Goal: Complete application form: Complete application form

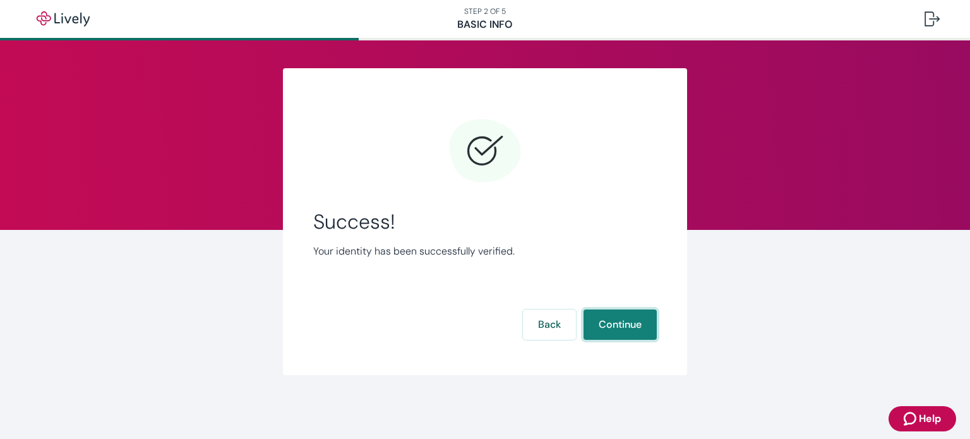
click at [616, 319] on button "Continue" at bounding box center [619, 324] width 73 height 30
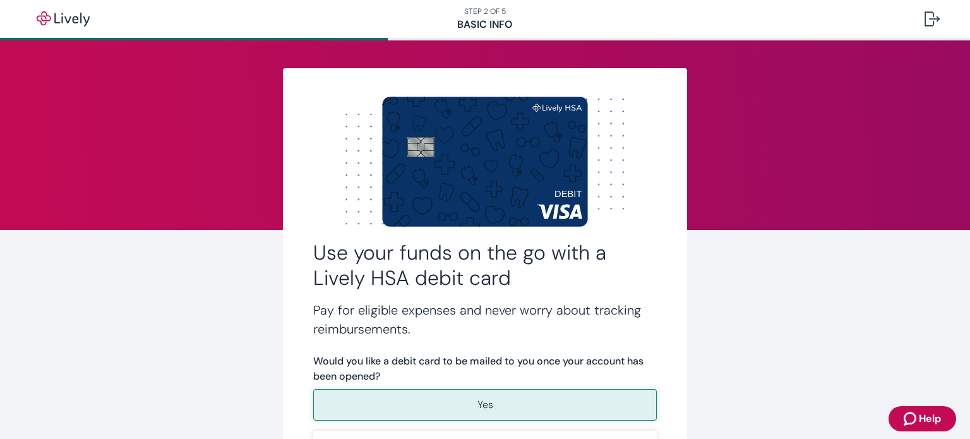
click at [574, 411] on button "Yes" at bounding box center [484, 405] width 343 height 32
click at [482, 400] on p "Yes" at bounding box center [485, 404] width 16 height 15
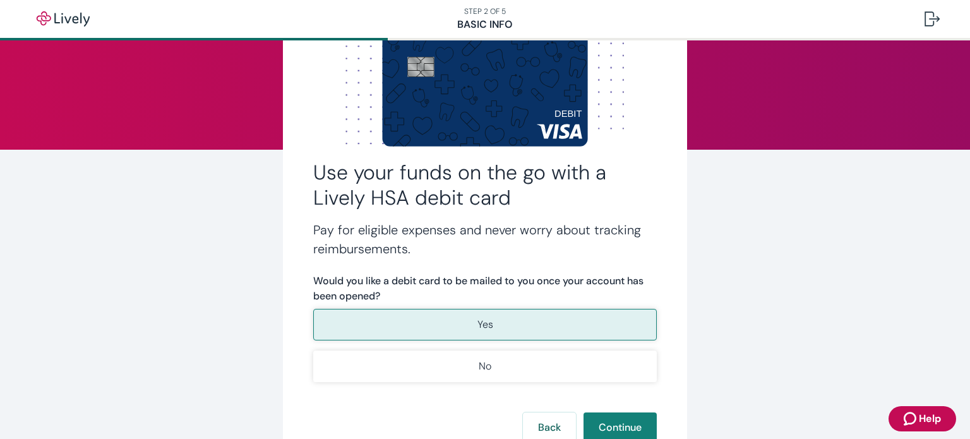
scroll to position [179, 0]
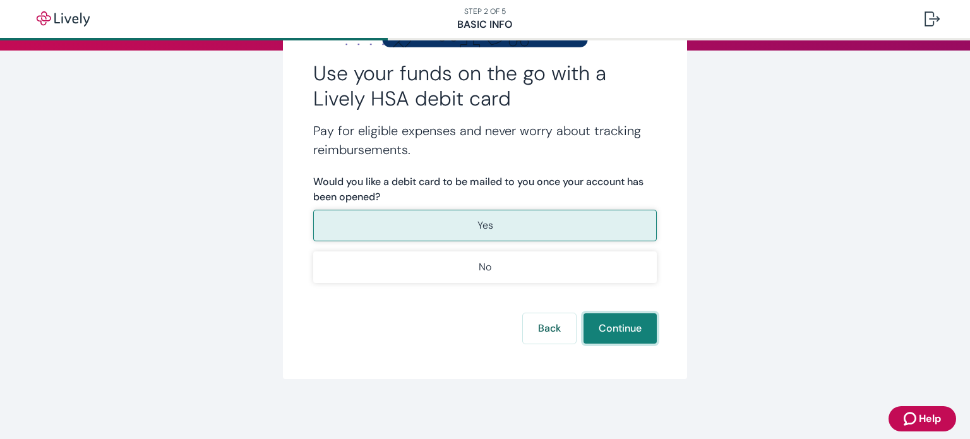
click at [598, 332] on button "Continue" at bounding box center [619, 328] width 73 height 30
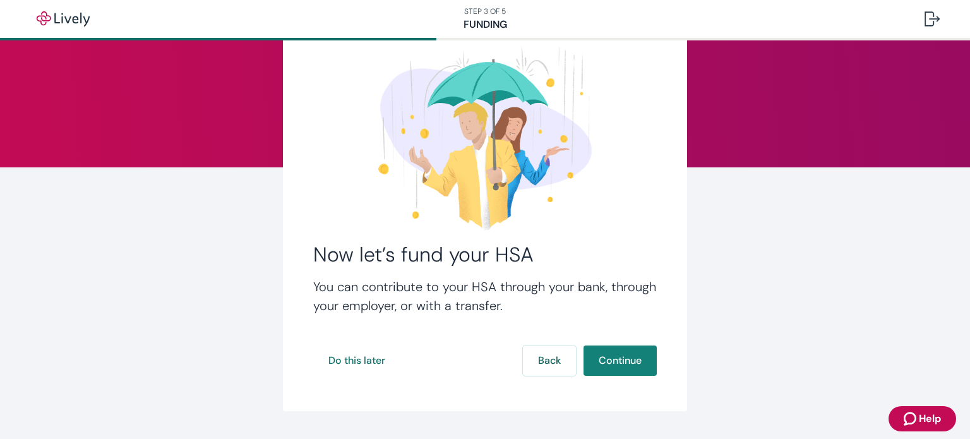
scroll to position [63, 0]
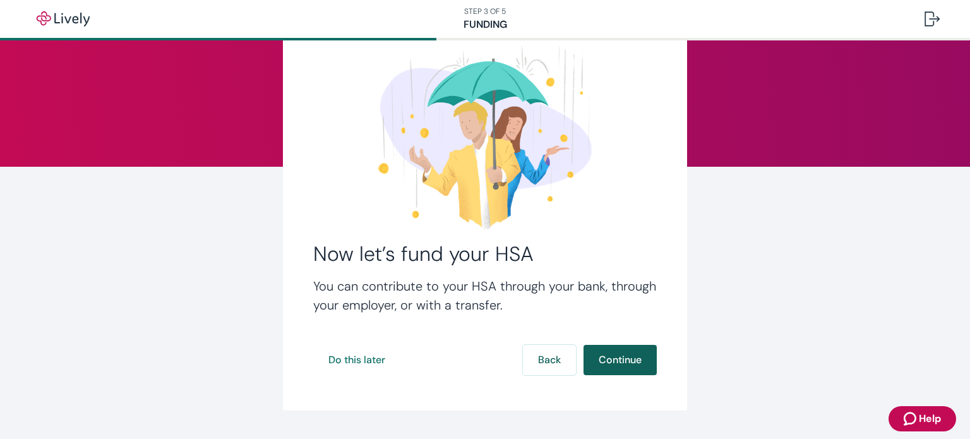
click at [601, 355] on button "Continue" at bounding box center [619, 360] width 73 height 30
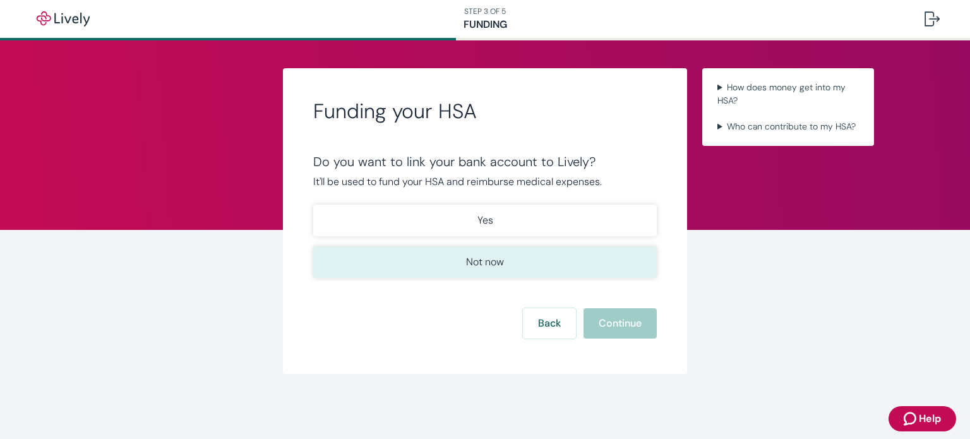
click at [492, 255] on p "Not now" at bounding box center [485, 261] width 38 height 15
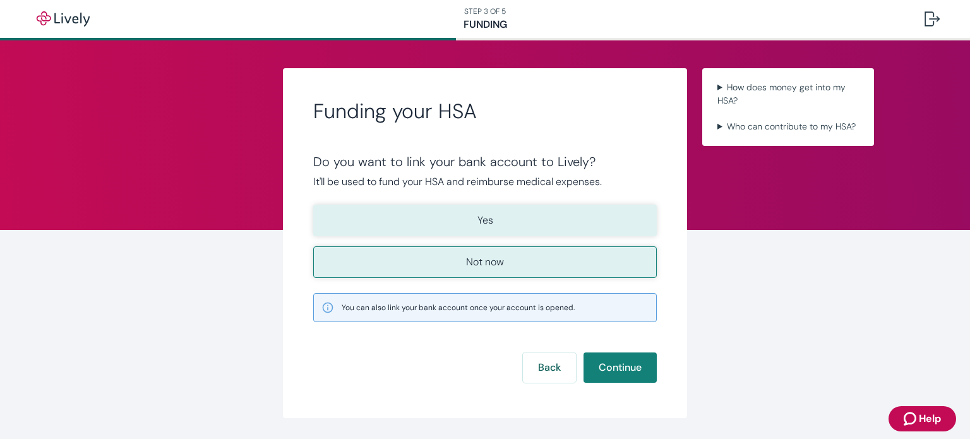
click at [538, 222] on button "Yes" at bounding box center [484, 221] width 343 height 32
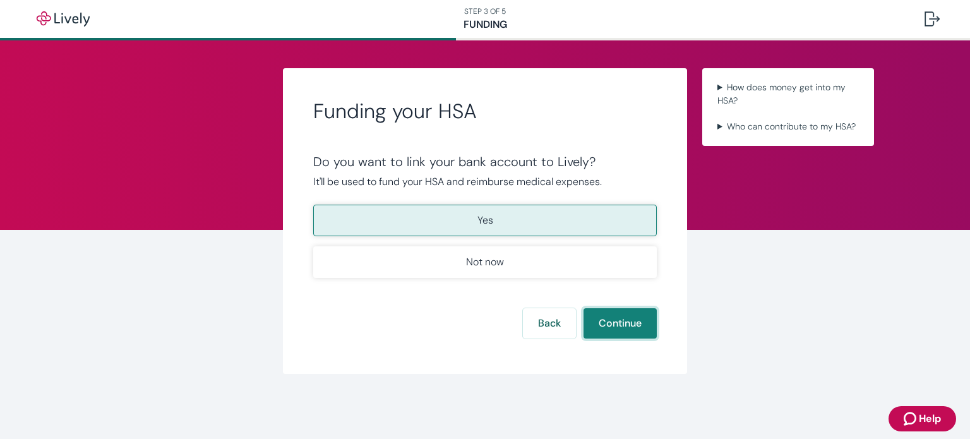
click at [609, 320] on button "Continue" at bounding box center [619, 323] width 73 height 30
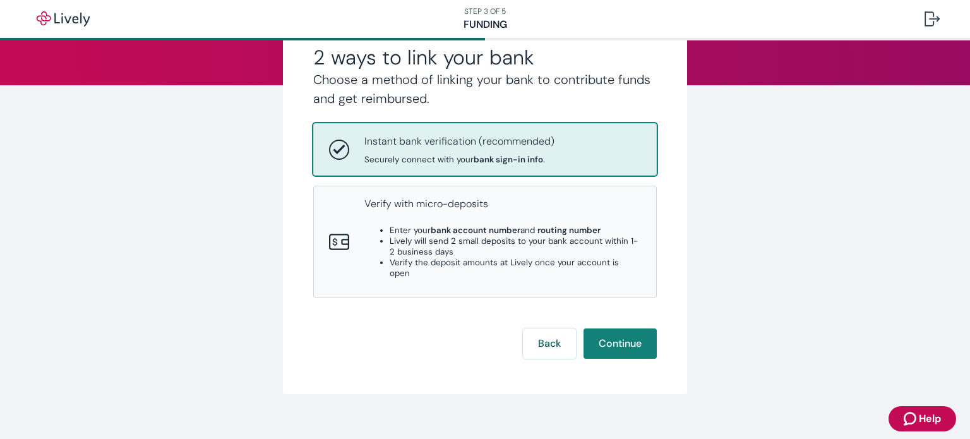
scroll to position [150, 0]
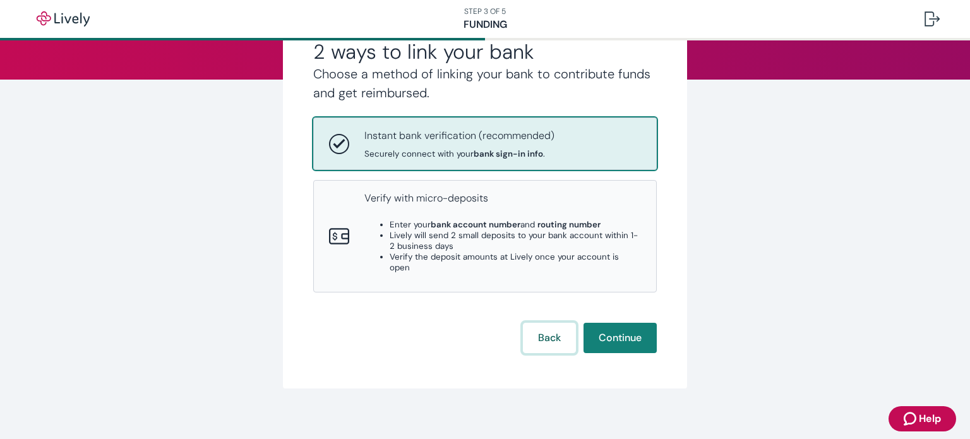
click at [535, 329] on button "Back" at bounding box center [549, 338] width 53 height 30
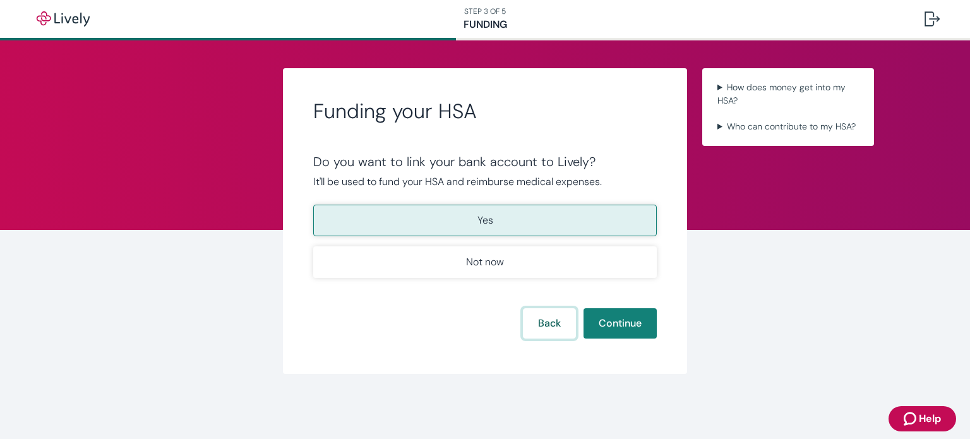
click at [538, 323] on button "Back" at bounding box center [549, 323] width 53 height 30
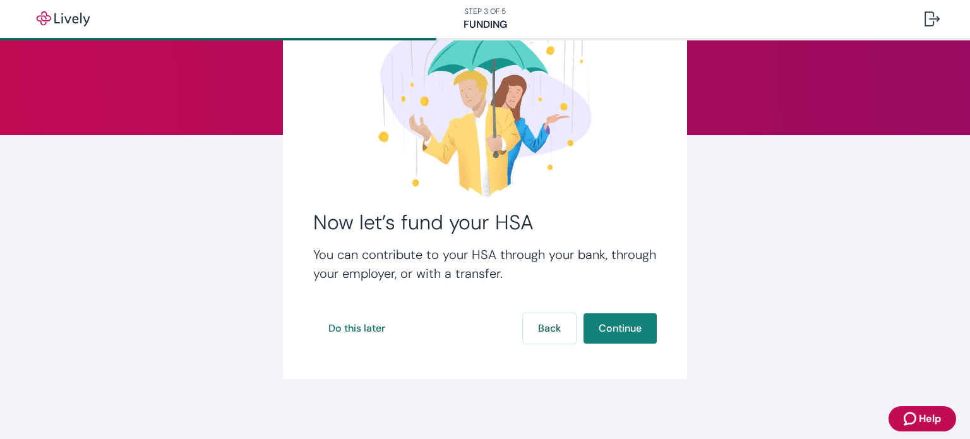
scroll to position [95, 0]
click at [551, 333] on button "Back" at bounding box center [549, 327] width 53 height 30
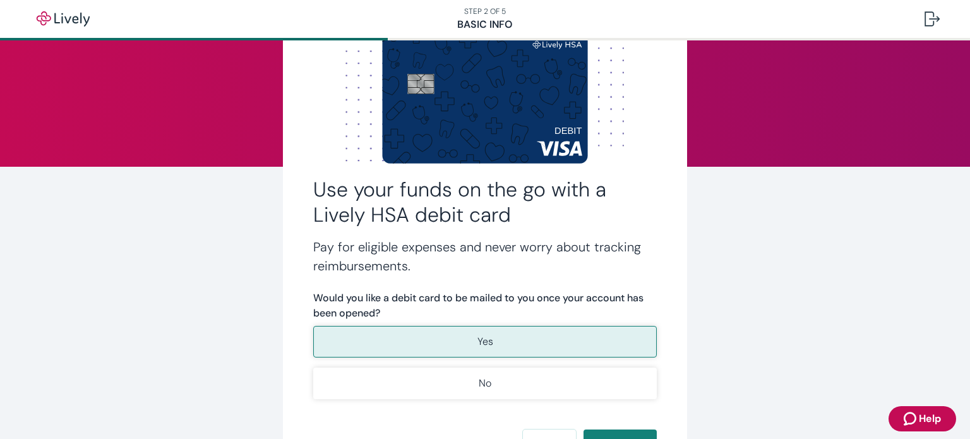
scroll to position [179, 0]
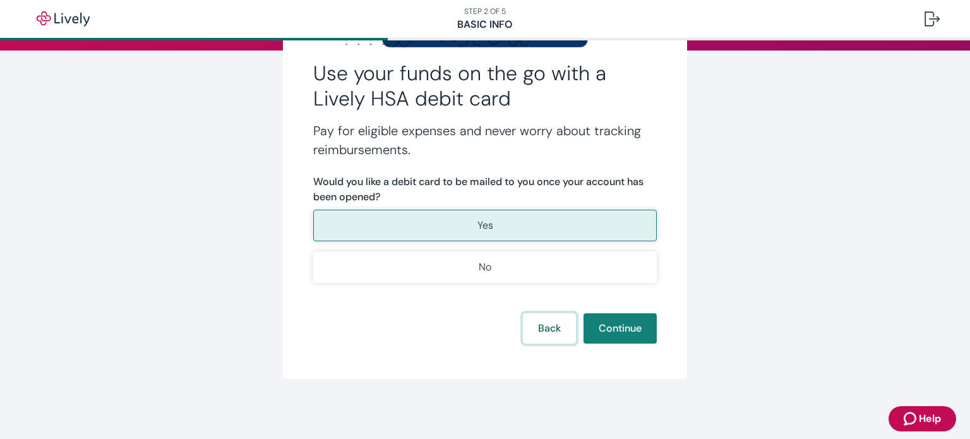
click at [545, 325] on button "Back" at bounding box center [549, 328] width 53 height 30
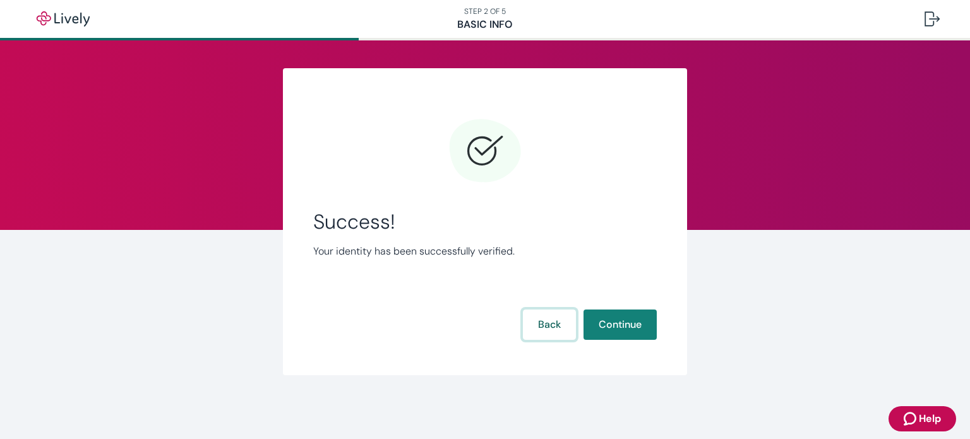
click at [542, 323] on button "Back" at bounding box center [549, 324] width 53 height 30
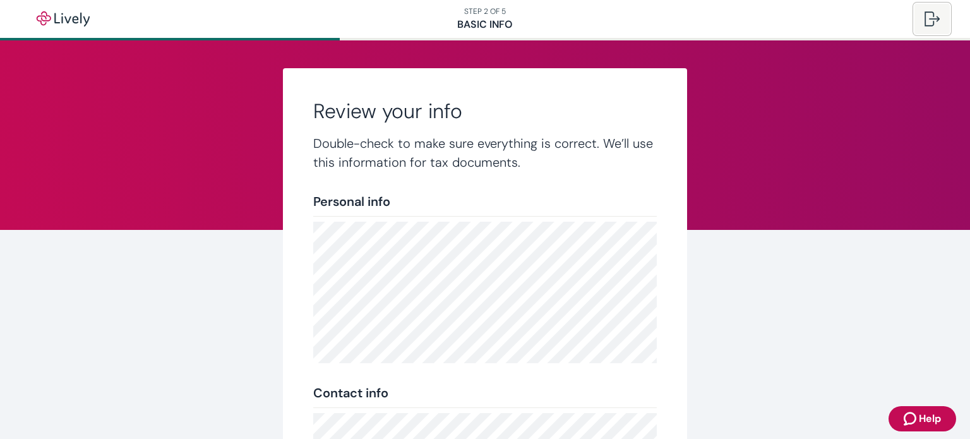
click at [927, 17] on div at bounding box center [931, 18] width 15 height 15
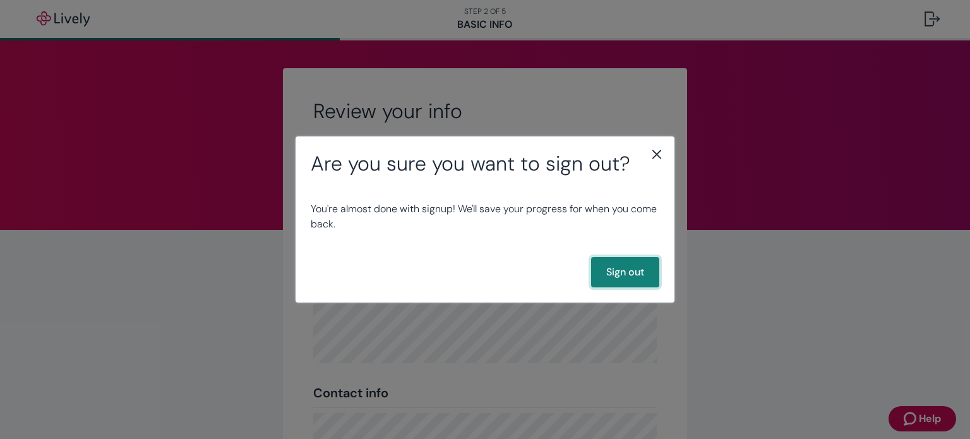
click at [610, 275] on button "Sign out" at bounding box center [625, 272] width 68 height 30
